Goal: Find specific page/section: Locate a particular part of the current website

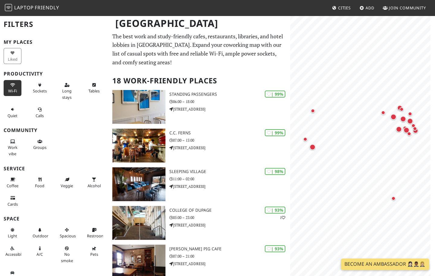
click at [19, 87] on button "Wi-Fi" at bounding box center [13, 88] width 18 height 16
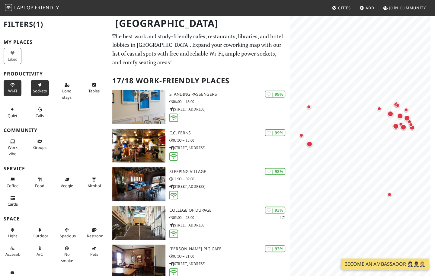
click at [40, 91] on span "Sockets" at bounding box center [40, 90] width 14 height 5
click at [62, 93] on span "Long stays" at bounding box center [66, 93] width 9 height 11
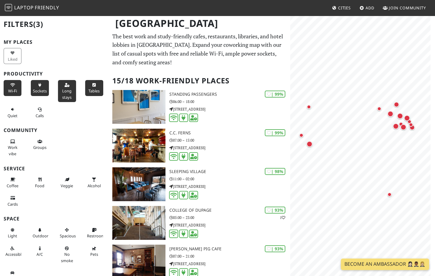
click at [88, 91] on span "Tables" at bounding box center [93, 90] width 11 height 5
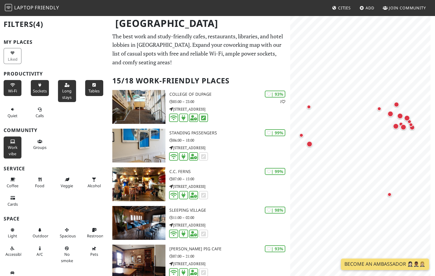
click at [10, 148] on span "Work vibe" at bounding box center [13, 150] width 10 height 11
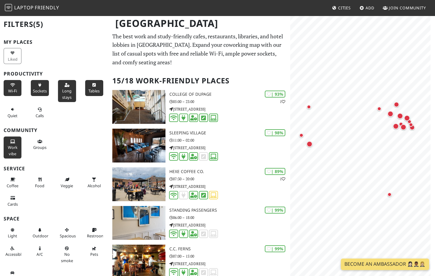
scroll to position [7, 0]
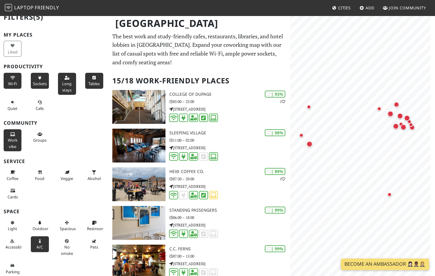
click at [37, 247] on span "A/C" at bounding box center [40, 246] width 6 height 5
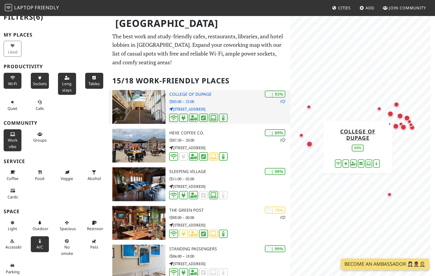
click at [193, 96] on h3 "College of DuPage" at bounding box center [229, 94] width 121 height 5
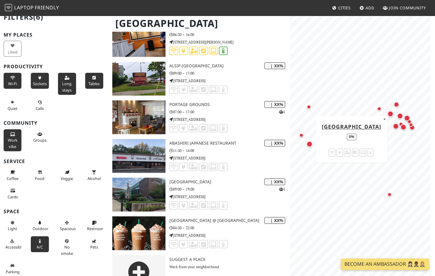
scroll to position [432, 0]
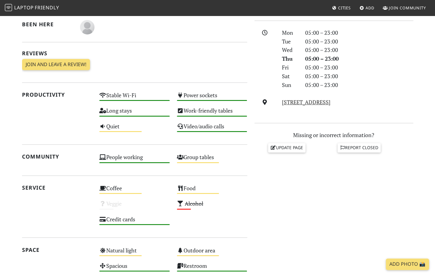
scroll to position [163, 0]
